Goal: Task Accomplishment & Management: Manage account settings

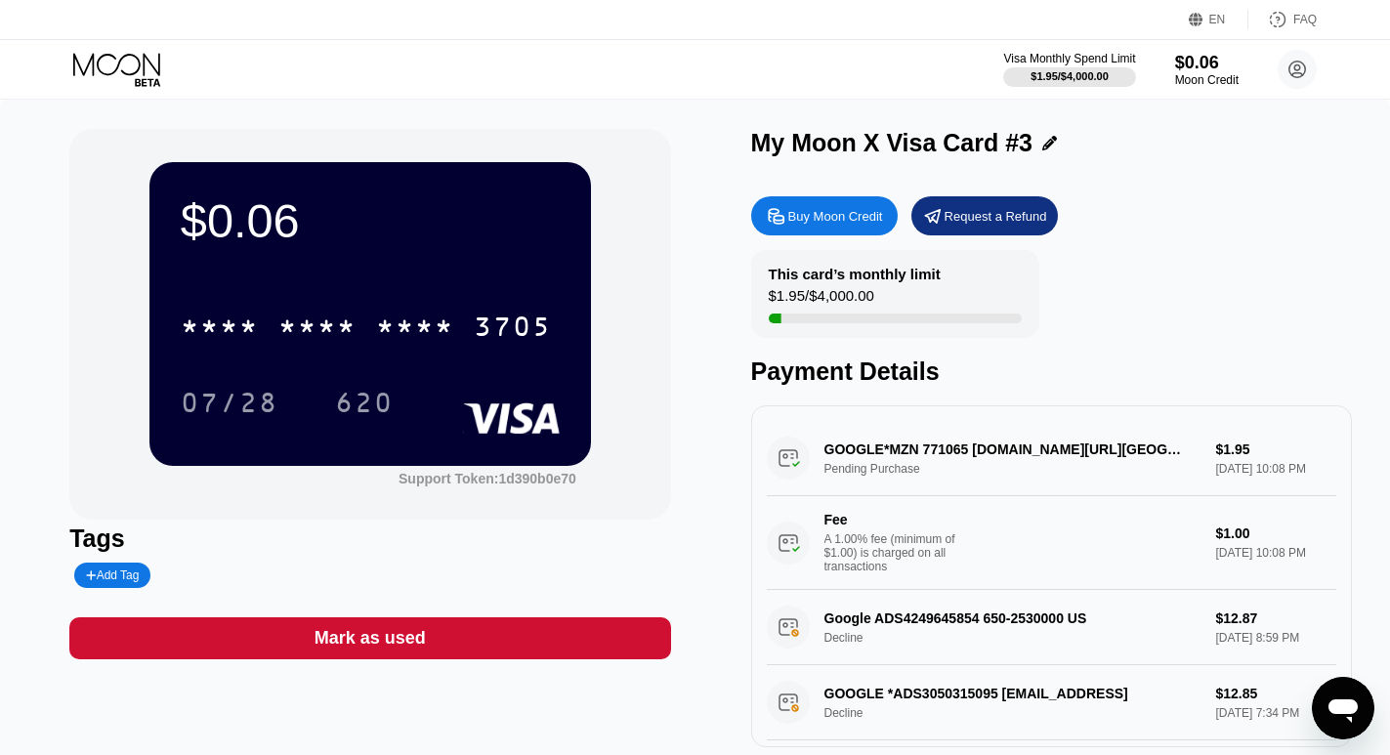
click at [125, 67] on icon at bounding box center [118, 70] width 91 height 34
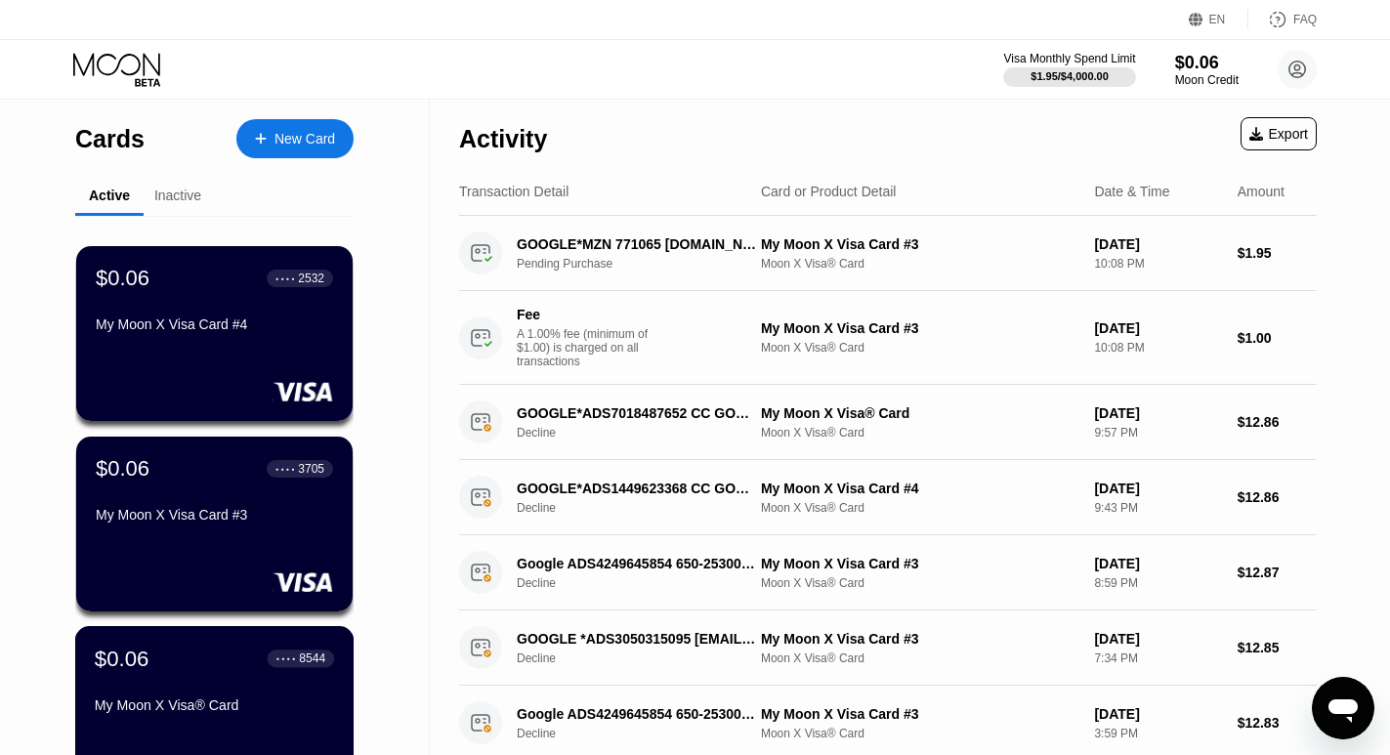
click at [213, 692] on div "$0.06 ● ● ● ● 8544 My Moon X Visa® Card" at bounding box center [214, 683] width 239 height 75
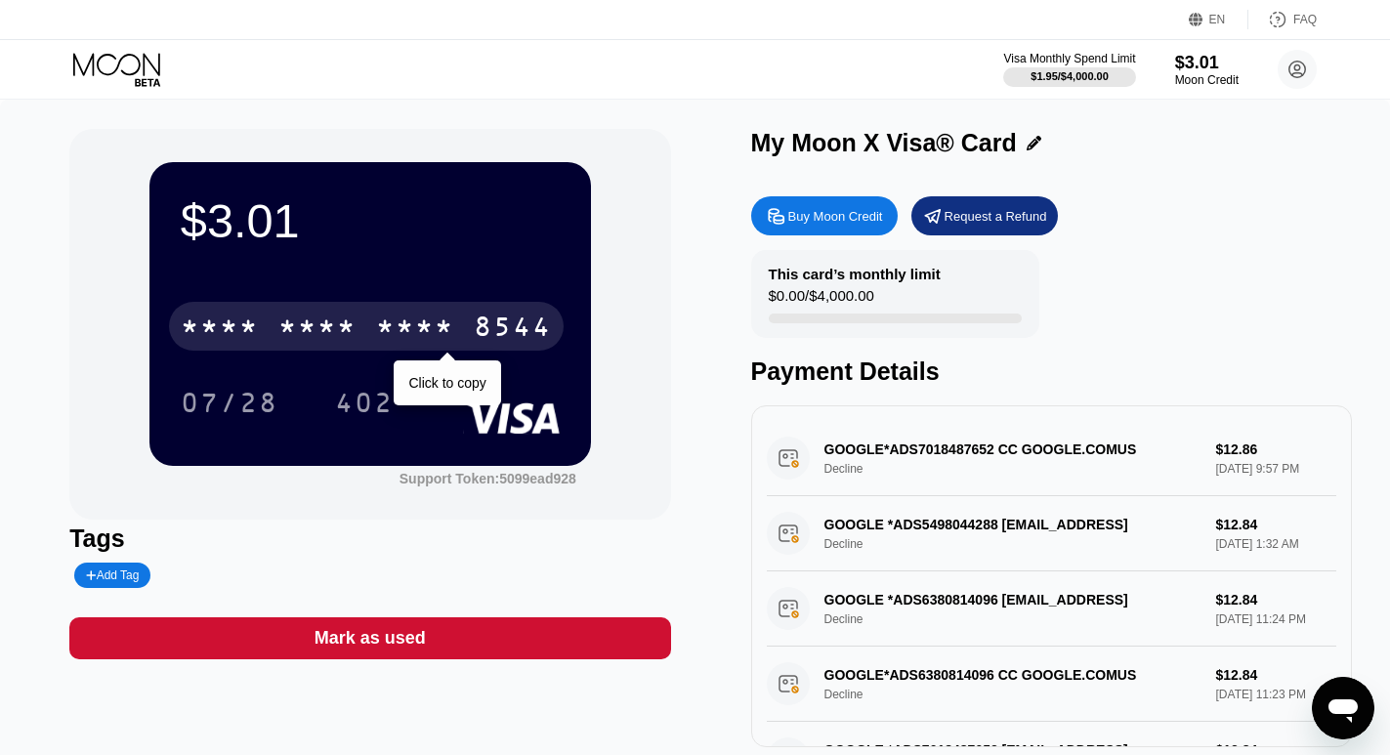
click at [499, 333] on div "8544" at bounding box center [513, 329] width 78 height 31
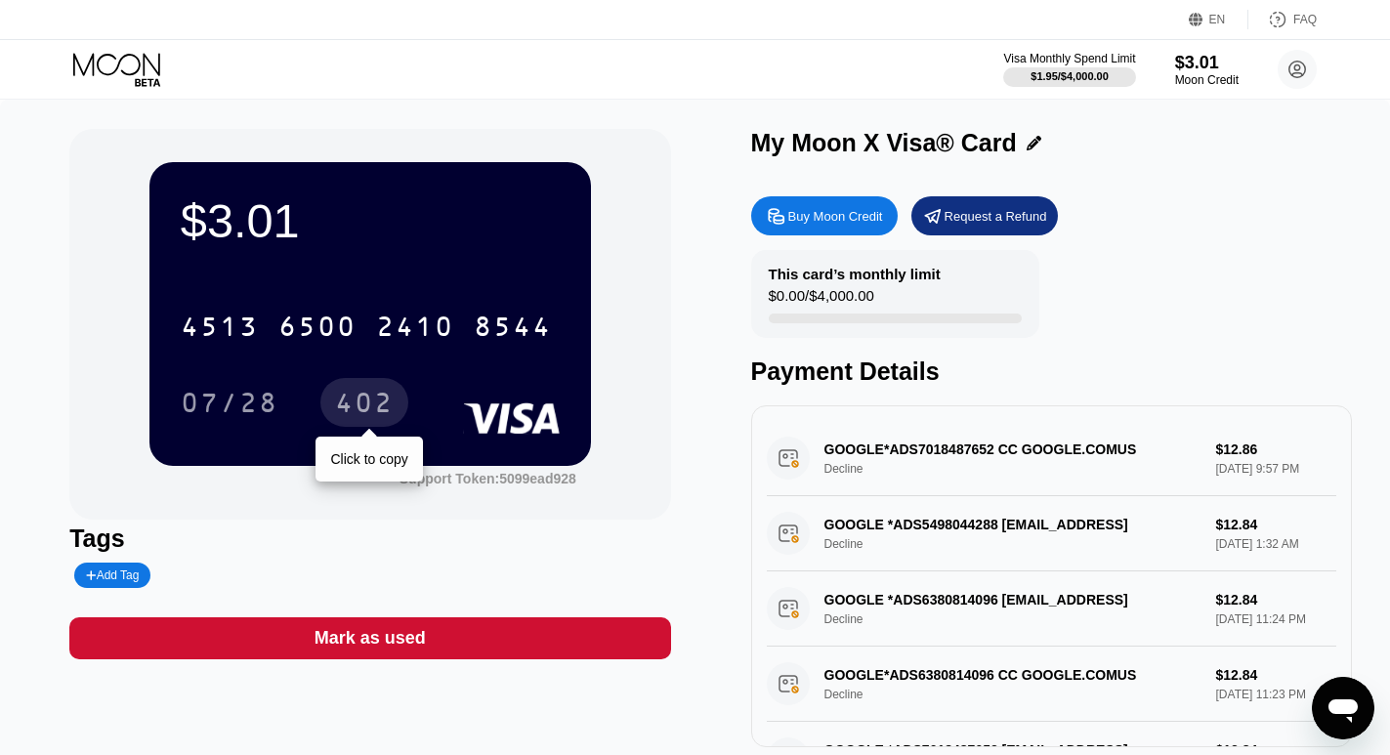
click at [371, 411] on div "402" at bounding box center [364, 405] width 59 height 31
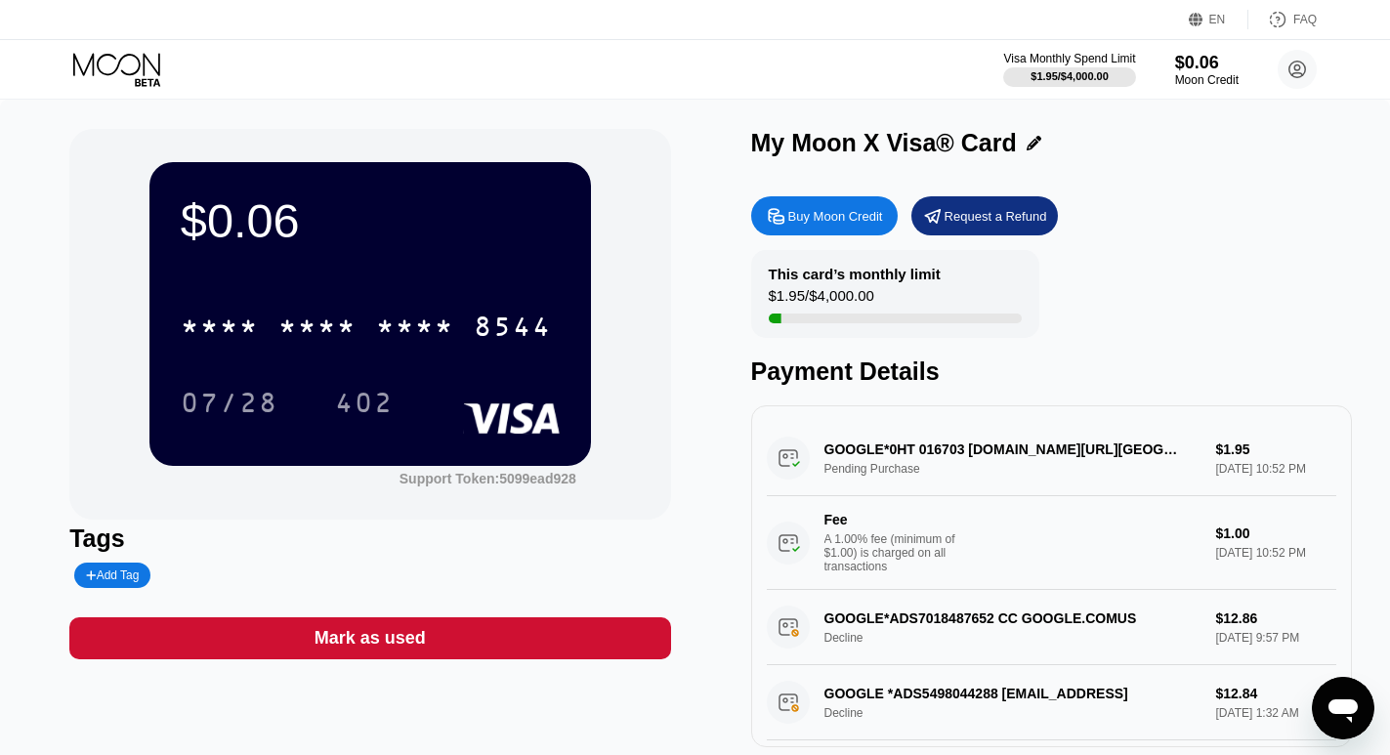
click at [140, 69] on icon at bounding box center [118, 70] width 91 height 34
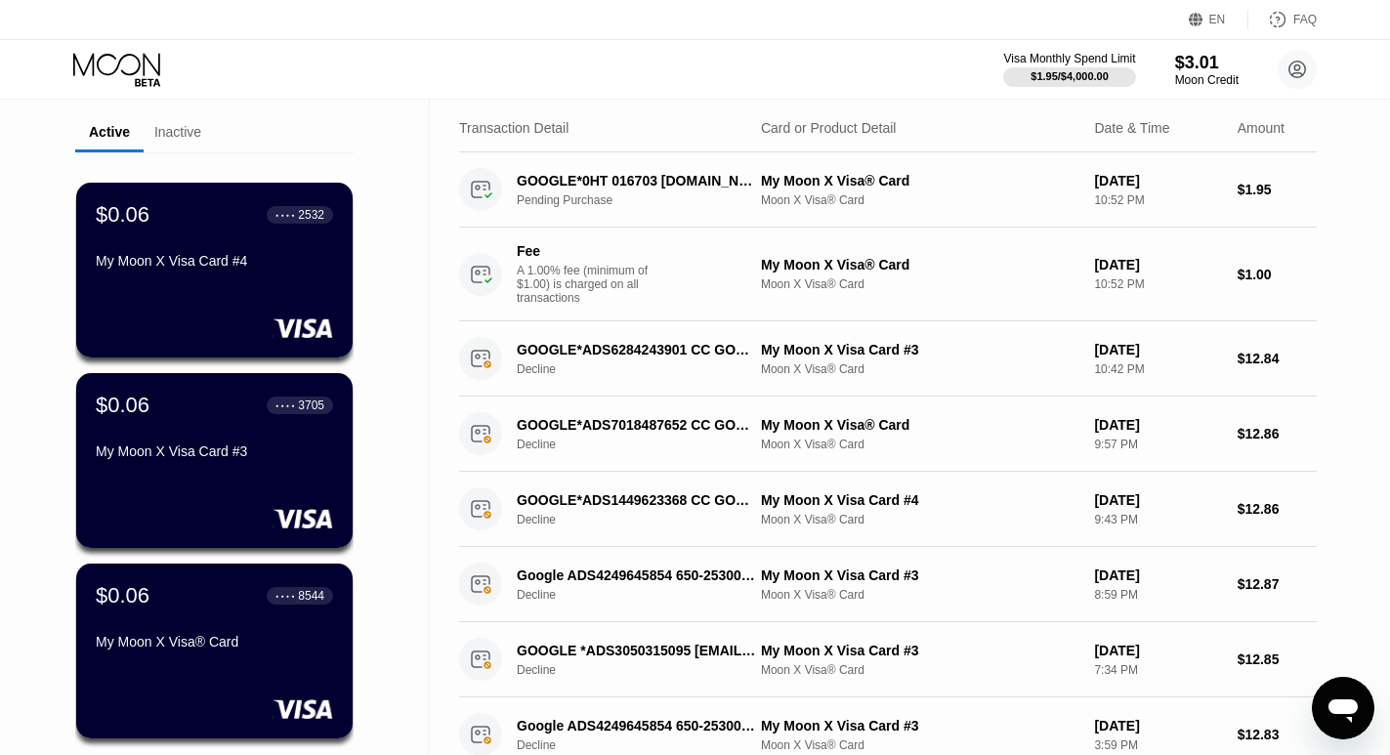
scroll to position [98, 0]
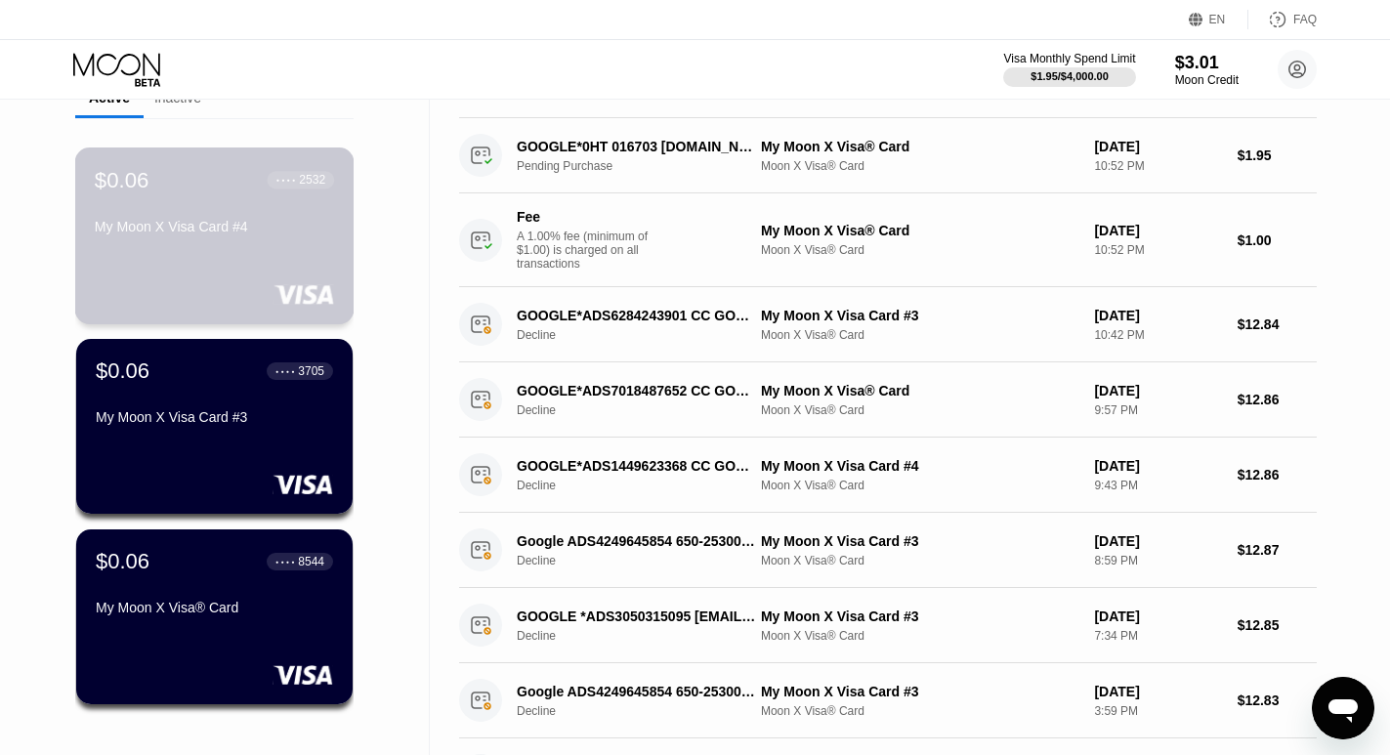
click at [224, 242] on div "My Moon X Visa Card #4" at bounding box center [214, 230] width 239 height 23
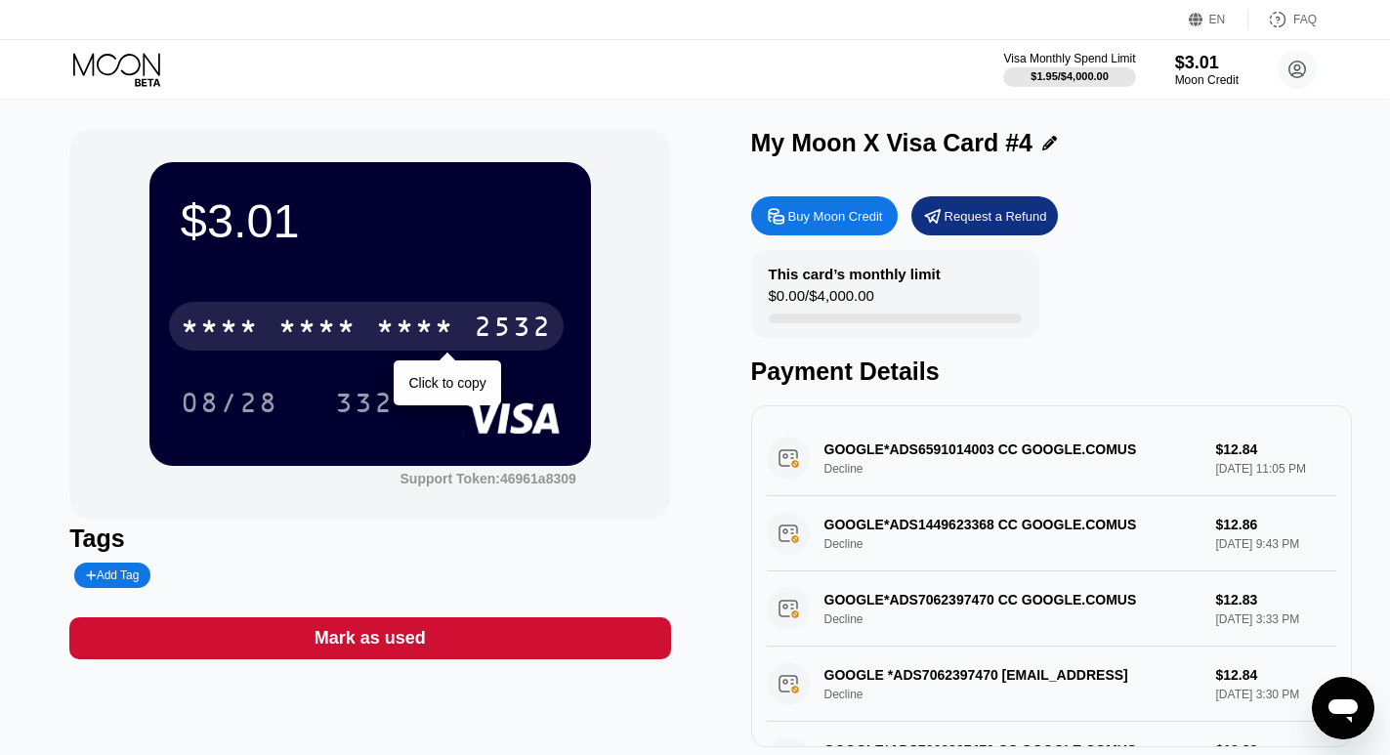
click at [482, 335] on div "2532" at bounding box center [513, 329] width 78 height 31
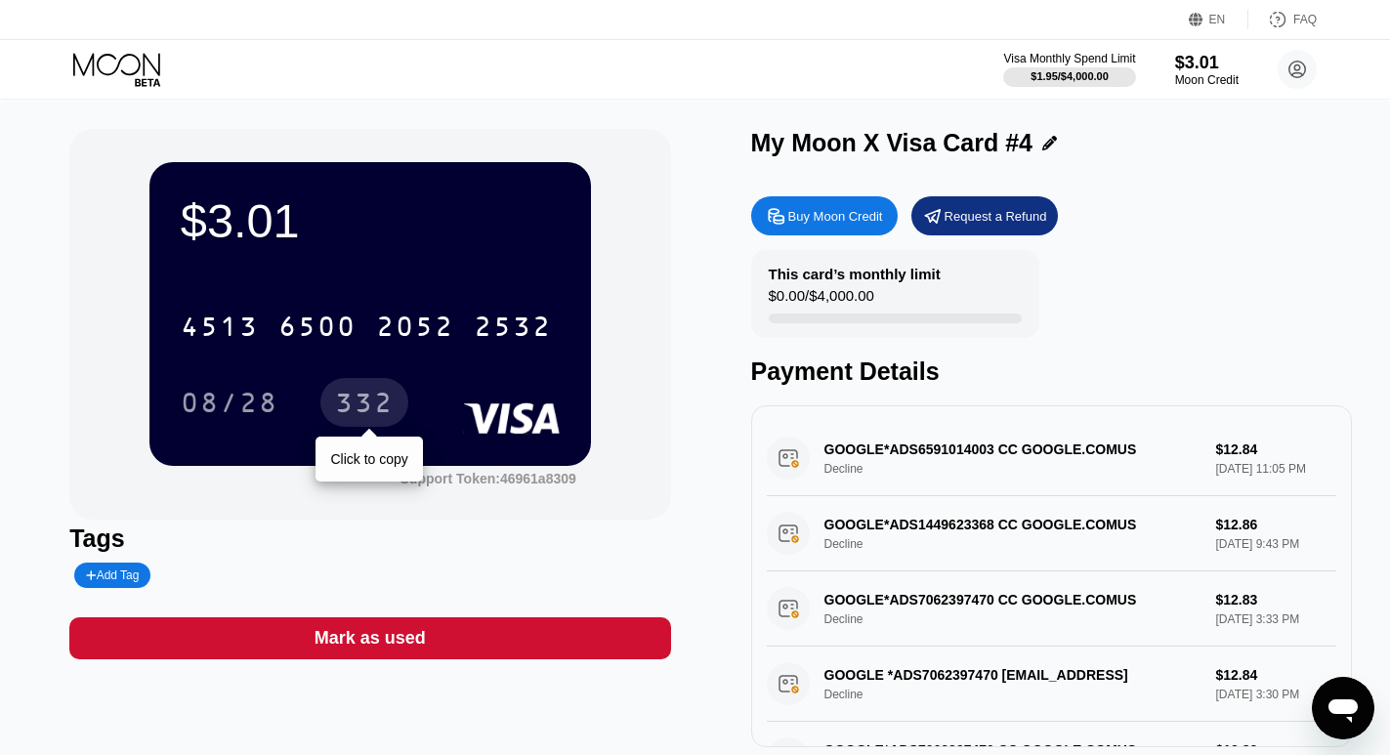
click at [373, 416] on div "332" at bounding box center [364, 405] width 59 height 31
